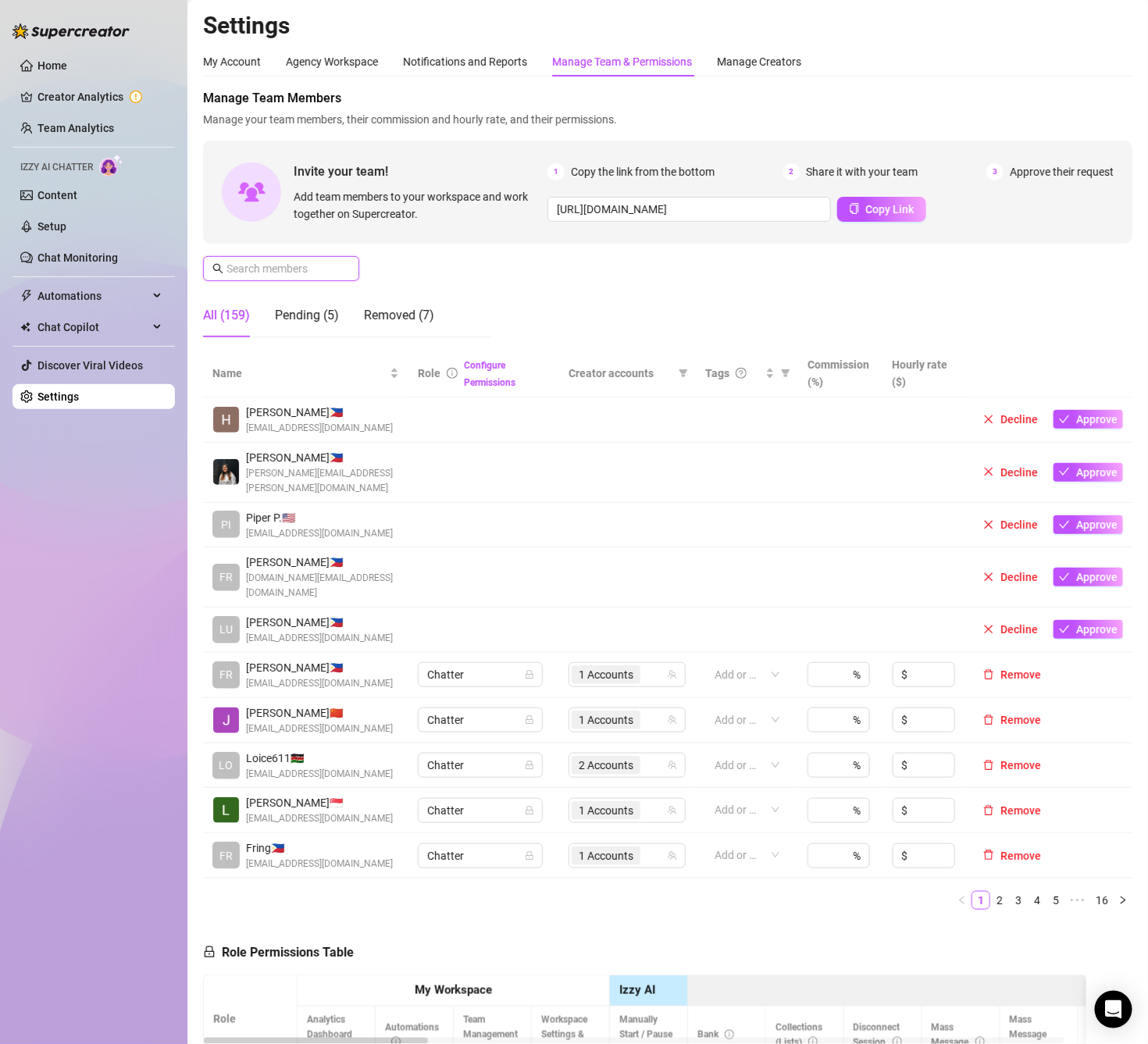
click at [313, 270] on input "text" at bounding box center [282, 269] width 111 height 17
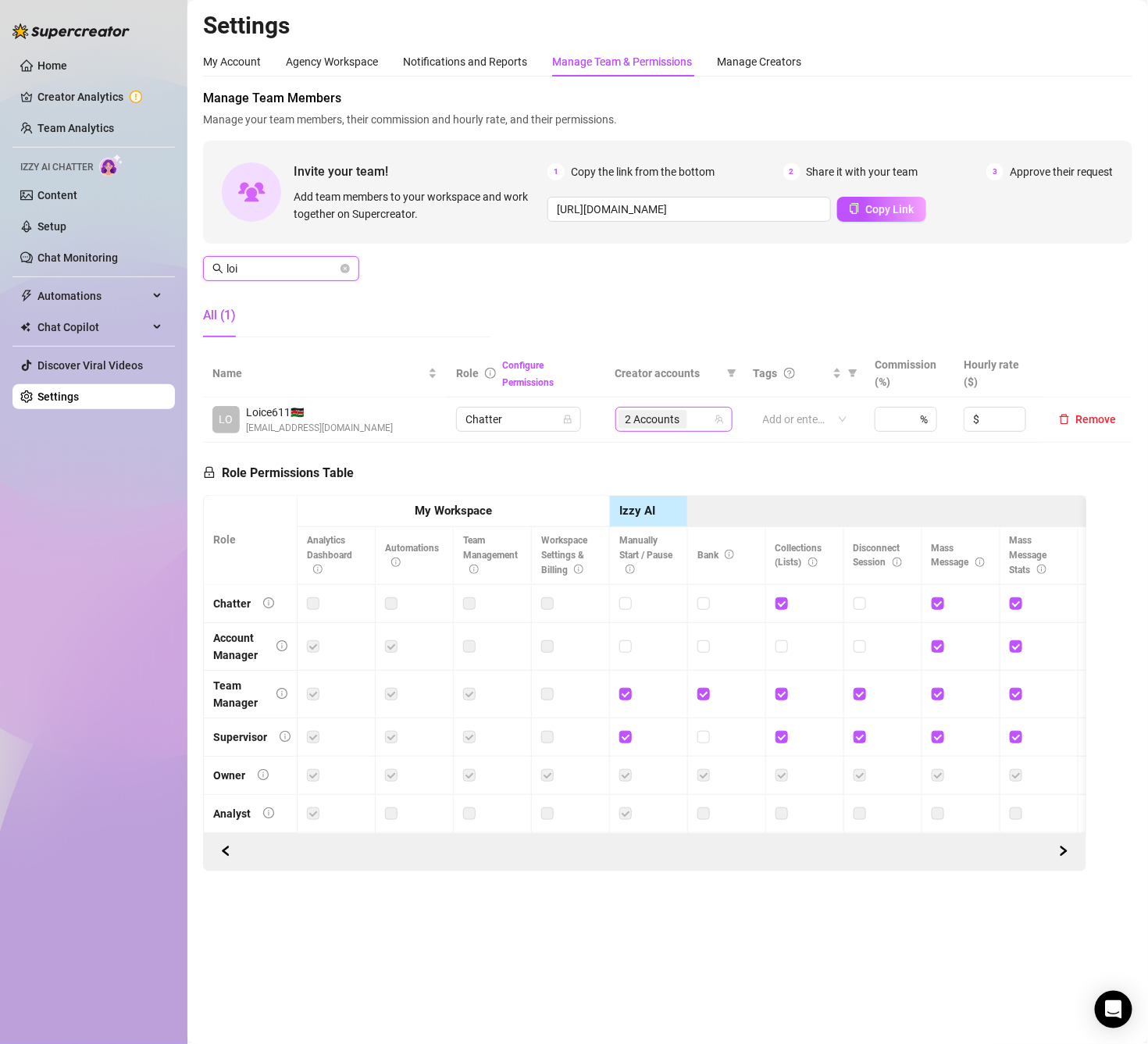
drag, startPoint x: 711, startPoint y: 415, endPoint x: 705, endPoint y: 427, distance: 13.4
click at [709, 415] on div "2 Accounts" at bounding box center [666, 419] width 95 height 22
type input "loi"
type input "jes"
click at [643, 451] on span "Select tree node" at bounding box center [647, 455] width 13 height 13
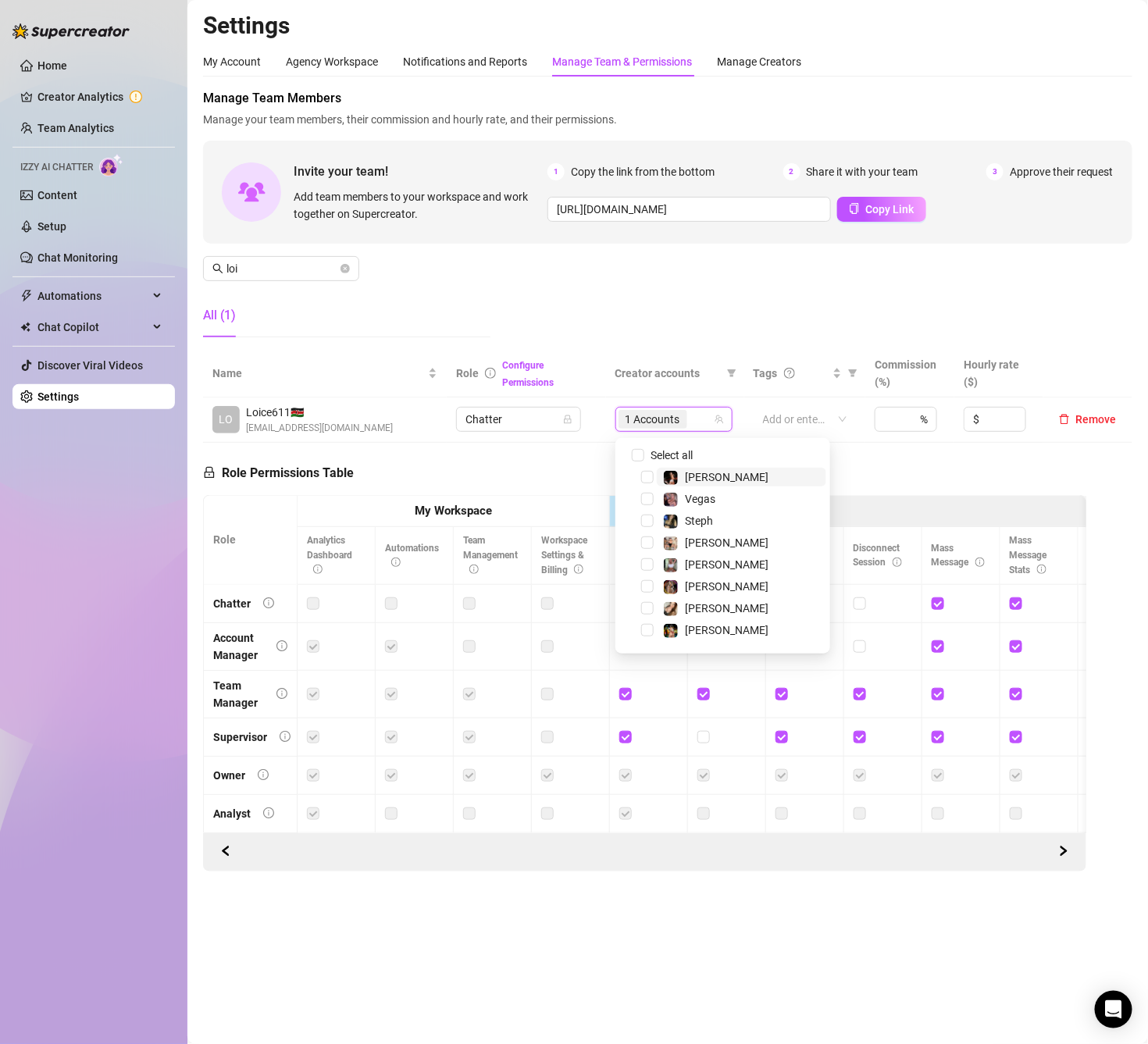
click at [693, 421] on input "search" at bounding box center [692, 419] width 3 height 19
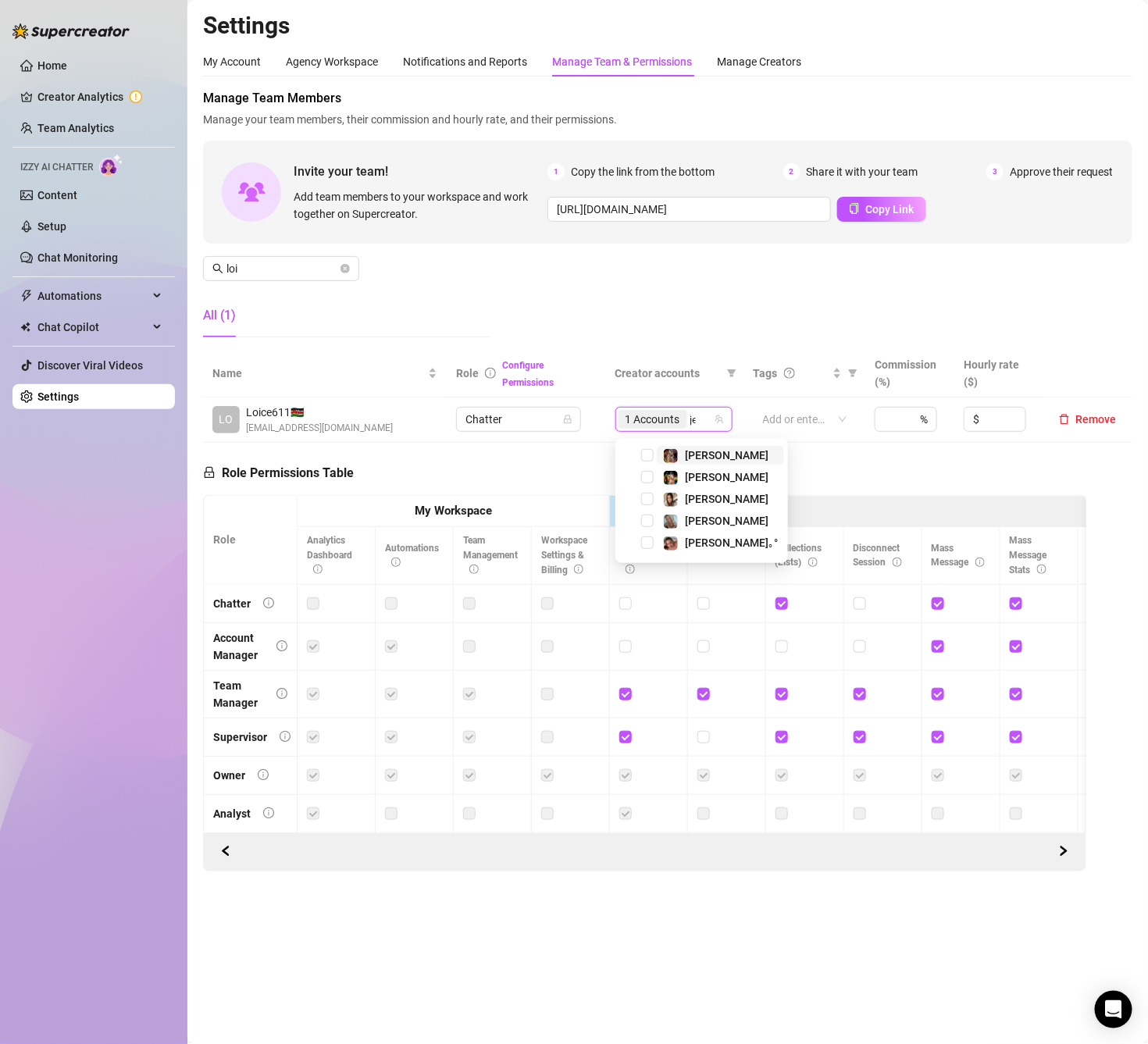
type input "jes"
click at [646, 477] on span "Select tree node" at bounding box center [647, 477] width 13 height 13
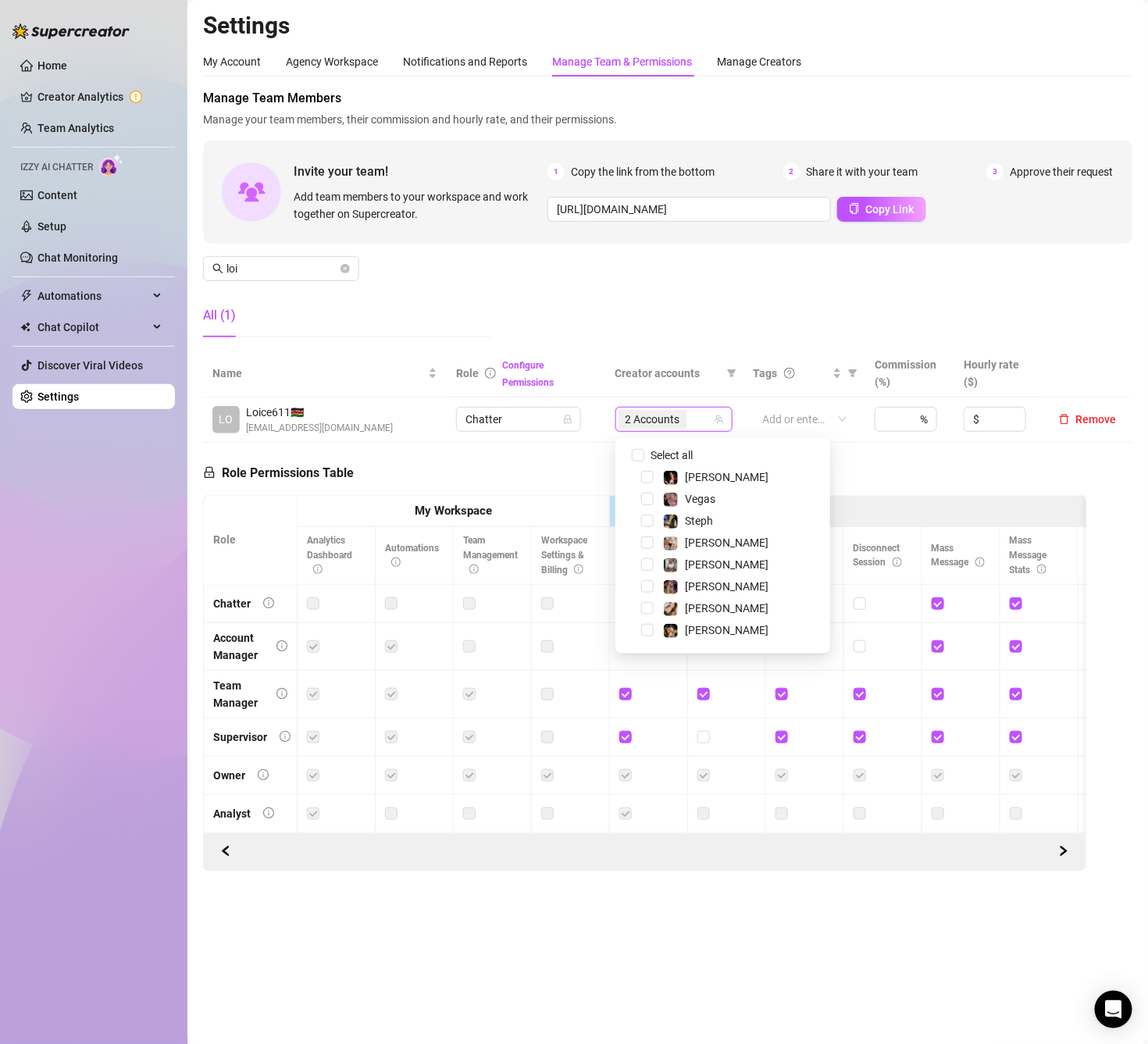
click at [697, 419] on div "2 Accounts" at bounding box center [666, 419] width 95 height 22
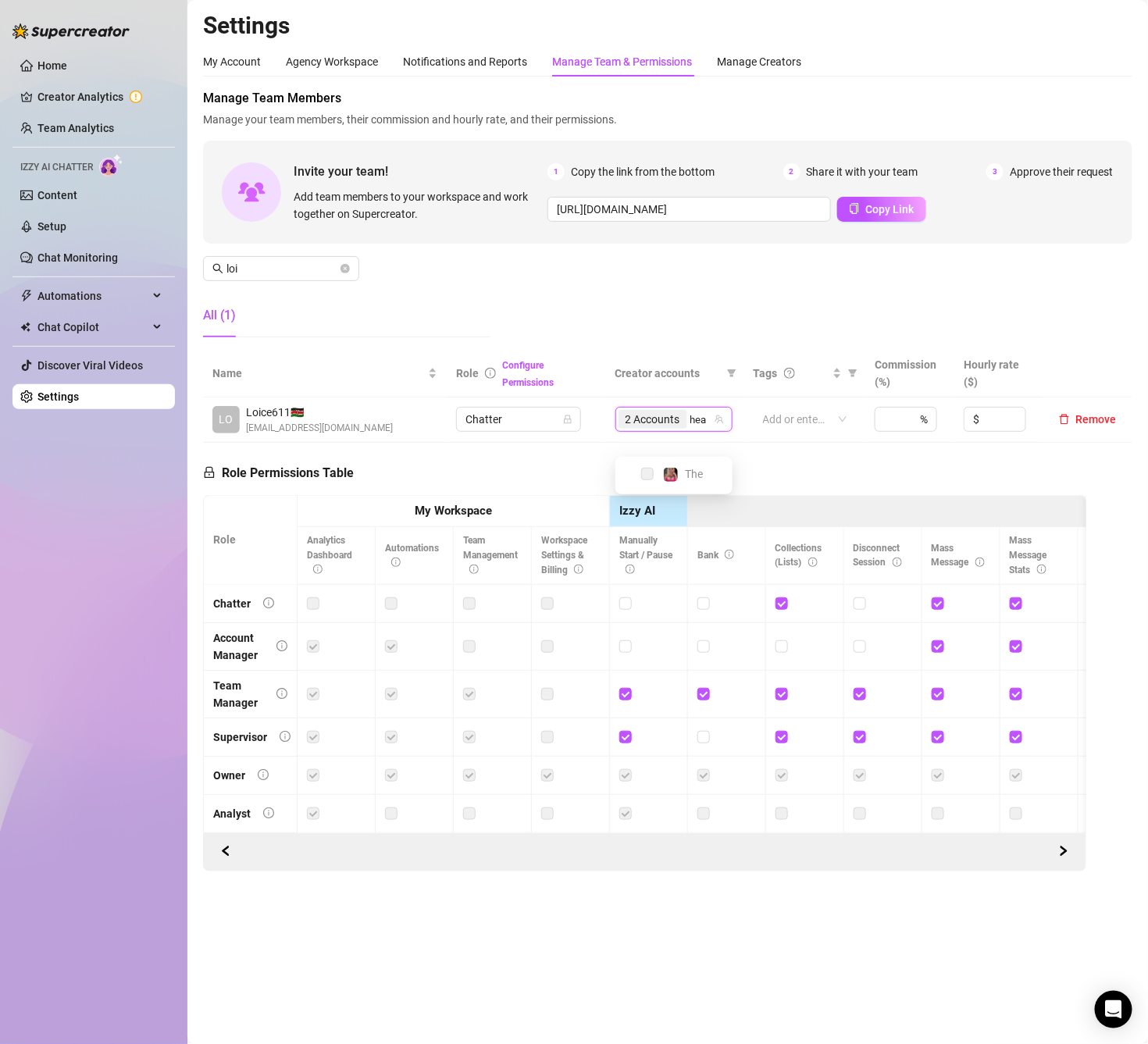
type input "hea"
click at [693, 422] on input "search" at bounding box center [692, 419] width 3 height 19
type input "pai"
